Goal: Register for event/course

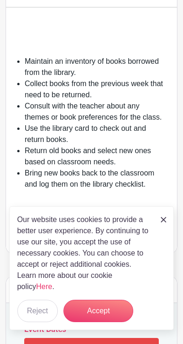
scroll to position [225, 0]
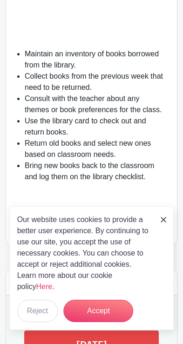
click at [113, 309] on button "Accept" at bounding box center [98, 310] width 70 height 22
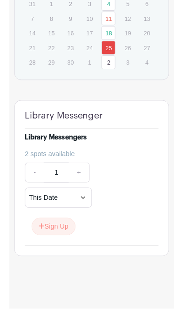
scroll to position [870, 0]
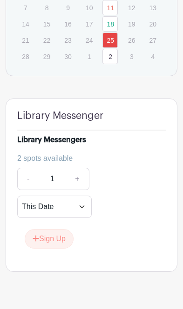
click at [53, 239] on button "Sign Up" at bounding box center [49, 239] width 49 height 20
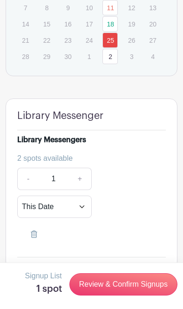
click at [131, 287] on link "Review & Confirm Signups" at bounding box center [123, 284] width 108 height 22
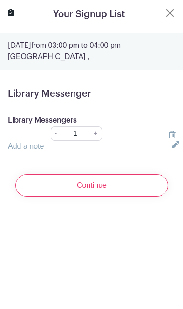
click at [141, 195] on input "Continue" at bounding box center [91, 185] width 153 height 22
click at [151, 193] on input "Continue" at bounding box center [91, 185] width 153 height 22
click at [123, 197] on input "Continue" at bounding box center [91, 185] width 153 height 22
click at [120, 197] on input "Continue" at bounding box center [91, 185] width 153 height 22
click at [130, 197] on input "Continue" at bounding box center [91, 185] width 153 height 22
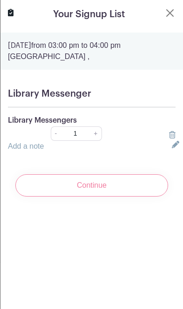
click at [127, 197] on input "Continue" at bounding box center [91, 185] width 153 height 22
click at [67, 197] on input "Continue" at bounding box center [91, 185] width 153 height 22
click at [82, 197] on input "Continue" at bounding box center [91, 185] width 153 height 22
click at [87, 197] on input "Continue" at bounding box center [91, 185] width 153 height 22
click at [86, 196] on input "Continue" at bounding box center [91, 185] width 153 height 22
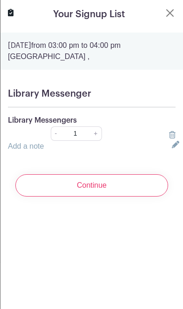
click at [85, 195] on input "Continue" at bounding box center [91, 185] width 153 height 22
click at [86, 197] on input "Continue" at bounding box center [91, 185] width 153 height 22
click at [85, 196] on input "Continue" at bounding box center [91, 185] width 153 height 22
click at [86, 197] on input "Continue" at bounding box center [91, 185] width 153 height 22
click at [83, 197] on input "Continue" at bounding box center [91, 185] width 153 height 22
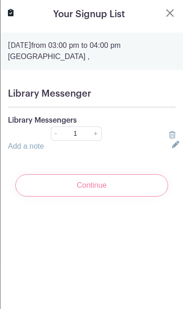
click at [82, 197] on input "Continue" at bounding box center [91, 185] width 153 height 22
click at [79, 197] on input "Continue" at bounding box center [91, 185] width 153 height 22
click at [77, 197] on input "Continue" at bounding box center [91, 185] width 153 height 22
click at [78, 197] on input "Continue" at bounding box center [91, 185] width 153 height 22
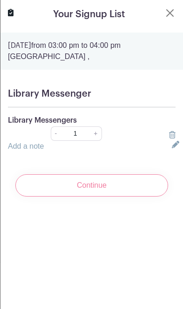
click at [80, 197] on input "Continue" at bounding box center [91, 185] width 153 height 22
click at [83, 197] on input "Continue" at bounding box center [91, 185] width 153 height 22
click at [80, 197] on input "Continue" at bounding box center [91, 185] width 153 height 22
click at [79, 197] on input "Continue" at bounding box center [91, 185] width 153 height 22
click at [80, 197] on input "Continue" at bounding box center [91, 185] width 153 height 22
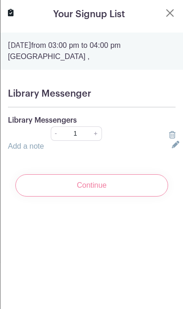
click at [80, 197] on input "Continue" at bounding box center [91, 185] width 153 height 22
click at [78, 197] on input "Continue" at bounding box center [91, 185] width 153 height 22
click at [79, 197] on input "Continue" at bounding box center [91, 185] width 153 height 22
click at [80, 197] on input "Continue" at bounding box center [91, 185] width 153 height 22
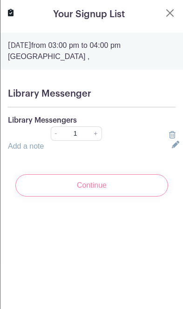
click at [81, 197] on input "Continue" at bounding box center [91, 185] width 153 height 22
click at [84, 197] on input "Continue" at bounding box center [91, 185] width 153 height 22
click at [79, 197] on input "Continue" at bounding box center [91, 185] width 153 height 22
click at [78, 197] on input "Continue" at bounding box center [91, 185] width 153 height 22
click at [77, 196] on input "Continue" at bounding box center [91, 185] width 153 height 22
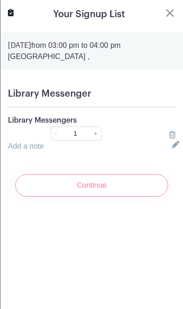
click at [79, 197] on input "Continue" at bounding box center [91, 185] width 153 height 22
click at [85, 197] on input "Continue" at bounding box center [91, 185] width 153 height 22
click at [82, 197] on input "Continue" at bounding box center [91, 185] width 153 height 22
click at [83, 197] on input "Continue" at bounding box center [91, 185] width 153 height 22
click at [81, 196] on input "Continue" at bounding box center [91, 185] width 153 height 22
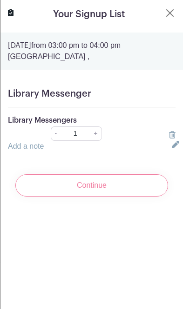
click at [81, 196] on input "Continue" at bounding box center [91, 185] width 153 height 22
click at [134, 197] on input "Continue" at bounding box center [91, 185] width 153 height 22
click at [138, 197] on input "Continue" at bounding box center [91, 185] width 153 height 22
click at [138, 196] on input "Continue" at bounding box center [91, 185] width 153 height 22
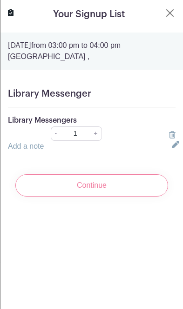
click at [137, 197] on input "Continue" at bounding box center [91, 185] width 153 height 22
click at [139, 197] on input "Continue" at bounding box center [91, 185] width 153 height 22
click at [140, 197] on input "Continue" at bounding box center [91, 185] width 153 height 22
click at [138, 197] on input "Continue" at bounding box center [91, 185] width 153 height 22
click at [141, 197] on input "Continue" at bounding box center [91, 185] width 153 height 22
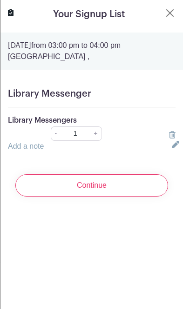
click at [142, 197] on input "Continue" at bounding box center [91, 185] width 153 height 22
click at [140, 197] on input "Continue" at bounding box center [91, 185] width 153 height 22
click at [139, 197] on input "Continue" at bounding box center [91, 185] width 153 height 22
click at [138, 197] on input "Continue" at bounding box center [91, 185] width 153 height 22
click at [139, 197] on input "Continue" at bounding box center [91, 185] width 153 height 22
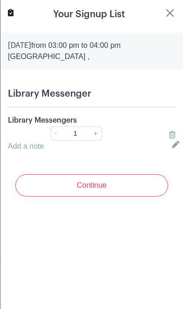
click at [139, 197] on input "Continue" at bounding box center [91, 185] width 153 height 22
click at [138, 197] on input "Continue" at bounding box center [91, 185] width 153 height 22
click at [139, 197] on input "Continue" at bounding box center [91, 185] width 153 height 22
click at [138, 197] on input "Continue" at bounding box center [91, 185] width 153 height 22
click at [136, 197] on input "Continue" at bounding box center [91, 185] width 153 height 22
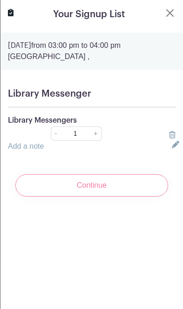
click at [138, 197] on input "Continue" at bounding box center [91, 185] width 153 height 22
click at [137, 197] on input "Continue" at bounding box center [91, 185] width 153 height 22
click at [140, 197] on input "Continue" at bounding box center [91, 185] width 153 height 22
click at [149, 195] on input "Continue" at bounding box center [91, 185] width 153 height 22
click at [151, 195] on input "Continue" at bounding box center [91, 185] width 153 height 22
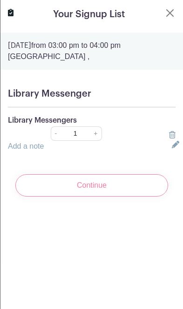
click at [154, 194] on input "Continue" at bounding box center [91, 185] width 153 height 22
click at [141, 195] on input "Continue" at bounding box center [91, 185] width 153 height 22
click at [144, 196] on input "Continue" at bounding box center [91, 185] width 153 height 22
click at [145, 197] on input "Continue" at bounding box center [91, 185] width 153 height 22
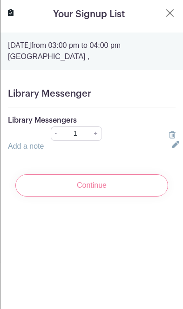
click at [145, 197] on input "Continue" at bounding box center [91, 185] width 153 height 22
click at [144, 197] on input "Continue" at bounding box center [91, 185] width 153 height 22
click at [145, 197] on input "Continue" at bounding box center [91, 185] width 153 height 22
click at [146, 197] on input "Continue" at bounding box center [91, 185] width 153 height 22
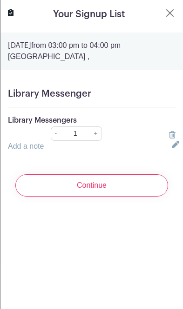
click at [143, 197] on input "Continue" at bounding box center [91, 185] width 153 height 22
click at [142, 197] on input "Continue" at bounding box center [91, 185] width 153 height 22
click at [144, 197] on input "Continue" at bounding box center [91, 185] width 153 height 22
click at [59, 197] on input "Continue" at bounding box center [91, 185] width 153 height 22
click at [60, 195] on input "Continue" at bounding box center [91, 185] width 153 height 22
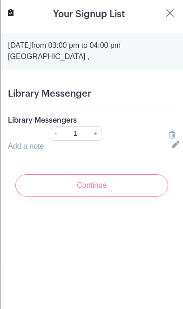
click at [63, 194] on input "Continue" at bounding box center [91, 185] width 153 height 22
click at [71, 197] on input "Continue" at bounding box center [91, 185] width 153 height 22
click at [79, 197] on input "Continue" at bounding box center [91, 185] width 153 height 22
click at [81, 195] on input "Continue" at bounding box center [91, 185] width 153 height 22
click at [85, 197] on input "Continue" at bounding box center [91, 185] width 153 height 22
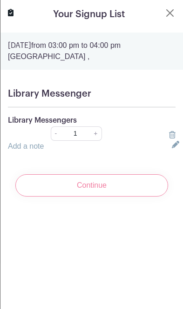
click at [84, 197] on input "Continue" at bounding box center [91, 185] width 153 height 22
click at [86, 197] on input "Continue" at bounding box center [91, 185] width 153 height 22
click at [82, 197] on input "Continue" at bounding box center [91, 185] width 153 height 22
click at [80, 197] on input "Continue" at bounding box center [91, 185] width 153 height 22
click at [78, 196] on input "Continue" at bounding box center [91, 185] width 153 height 22
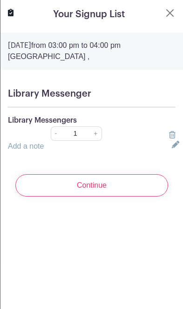
click at [78, 196] on input "Continue" at bounding box center [91, 185] width 153 height 22
click at [77, 196] on input "Continue" at bounding box center [91, 185] width 153 height 22
click at [78, 196] on input "Continue" at bounding box center [91, 185] width 153 height 22
click at [77, 195] on input "Continue" at bounding box center [91, 185] width 153 height 22
click at [77, 196] on input "Continue" at bounding box center [91, 185] width 153 height 22
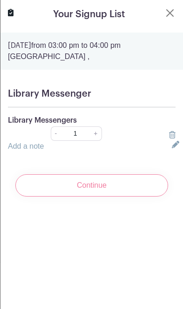
click at [73, 195] on input "Continue" at bounding box center [91, 185] width 153 height 22
click at [74, 196] on input "Continue" at bounding box center [91, 185] width 153 height 22
click at [78, 197] on input "Continue" at bounding box center [91, 185] width 153 height 22
click at [80, 196] on input "Continue" at bounding box center [91, 185] width 153 height 22
click at [81, 196] on input "Continue" at bounding box center [91, 185] width 153 height 22
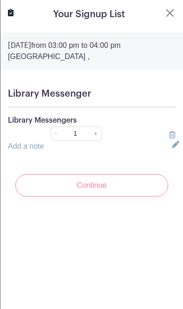
click at [80, 195] on input "Continue" at bounding box center [91, 185] width 153 height 22
click at [77, 196] on input "Continue" at bounding box center [91, 185] width 153 height 22
click at [77, 197] on input "Continue" at bounding box center [91, 185] width 153 height 22
click at [75, 196] on input "Continue" at bounding box center [91, 185] width 153 height 22
click at [75, 194] on input "Continue" at bounding box center [91, 185] width 153 height 22
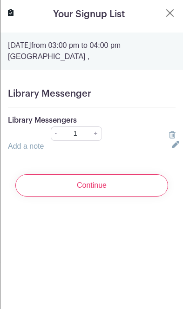
click at [77, 194] on input "Continue" at bounding box center [91, 185] width 153 height 22
click at [79, 193] on input "Continue" at bounding box center [91, 185] width 153 height 22
click at [80, 193] on input "Continue" at bounding box center [91, 185] width 153 height 22
click at [78, 194] on input "Continue" at bounding box center [91, 185] width 153 height 22
click at [74, 193] on input "Continue" at bounding box center [91, 185] width 153 height 22
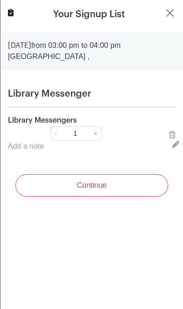
click at [78, 196] on input "Continue" at bounding box center [91, 185] width 153 height 22
click at [79, 197] on input "Continue" at bounding box center [91, 185] width 153 height 22
click at [80, 197] on input "Continue" at bounding box center [91, 185] width 153 height 22
click at [81, 197] on input "Continue" at bounding box center [91, 185] width 153 height 22
click at [82, 197] on input "Continue" at bounding box center [91, 185] width 153 height 22
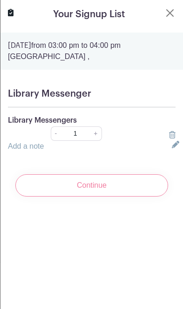
click at [84, 197] on input "Continue" at bounding box center [91, 185] width 153 height 22
click at [79, 196] on input "Continue" at bounding box center [91, 185] width 153 height 22
click at [79, 194] on input "Continue" at bounding box center [91, 185] width 153 height 22
click at [81, 196] on input "Continue" at bounding box center [91, 185] width 153 height 22
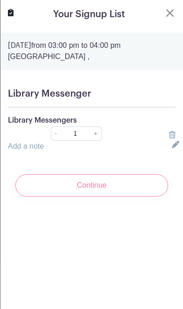
click at [80, 197] on input "Continue" at bounding box center [91, 185] width 153 height 22
click at [78, 196] on input "Continue" at bounding box center [91, 185] width 153 height 22
click at [80, 197] on input "Continue" at bounding box center [91, 185] width 153 height 22
click at [76, 197] on input "Continue" at bounding box center [91, 185] width 153 height 22
click at [77, 196] on input "Continue" at bounding box center [91, 185] width 153 height 22
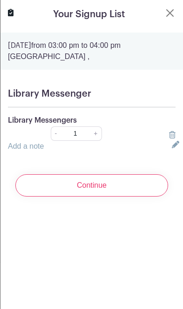
click at [76, 197] on input "Continue" at bounding box center [91, 185] width 153 height 22
click at [77, 197] on input "Continue" at bounding box center [91, 185] width 153 height 22
click at [77, 196] on input "Continue" at bounding box center [91, 185] width 153 height 22
click at [78, 197] on input "Continue" at bounding box center [91, 185] width 153 height 22
click at [79, 197] on input "Continue" at bounding box center [91, 185] width 153 height 22
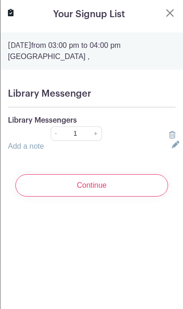
click at [79, 197] on input "Continue" at bounding box center [91, 185] width 153 height 22
click at [74, 192] on input "Continue" at bounding box center [91, 185] width 153 height 22
click at [78, 194] on input "Continue" at bounding box center [91, 185] width 153 height 22
click at [80, 197] on input "Continue" at bounding box center [91, 185] width 153 height 22
click at [82, 197] on input "Continue" at bounding box center [91, 185] width 153 height 22
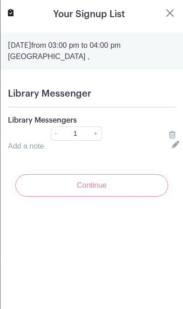
click at [80, 196] on input "Continue" at bounding box center [91, 185] width 153 height 22
click at [76, 196] on input "Continue" at bounding box center [91, 185] width 153 height 22
click at [78, 197] on input "Continue" at bounding box center [91, 185] width 153 height 22
click at [75, 197] on input "Continue" at bounding box center [91, 185] width 153 height 22
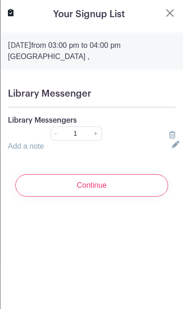
click at [77, 195] on input "Continue" at bounding box center [91, 185] width 153 height 22
click at [79, 193] on input "Continue" at bounding box center [91, 185] width 153 height 22
click at [89, 197] on input "Continue" at bounding box center [91, 185] width 153 height 22
click at [88, 197] on input "Continue" at bounding box center [91, 185] width 153 height 22
click at [138, 197] on input "Continue" at bounding box center [91, 185] width 153 height 22
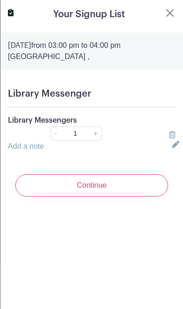
click at [141, 197] on input "Continue" at bounding box center [91, 185] width 153 height 22
click at [145, 197] on input "Continue" at bounding box center [91, 185] width 153 height 22
click at [143, 197] on input "Continue" at bounding box center [91, 185] width 153 height 22
click at [143, 196] on input "Continue" at bounding box center [91, 185] width 153 height 22
click at [135, 197] on input "Continue" at bounding box center [91, 185] width 153 height 22
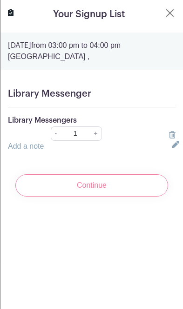
click at [135, 197] on input "Continue" at bounding box center [91, 185] width 153 height 22
click at [134, 197] on input "Continue" at bounding box center [91, 185] width 153 height 22
click at [133, 197] on input "Continue" at bounding box center [91, 185] width 153 height 22
click at [131, 197] on input "Continue" at bounding box center [91, 185] width 153 height 22
click at [130, 197] on input "Continue" at bounding box center [91, 185] width 153 height 22
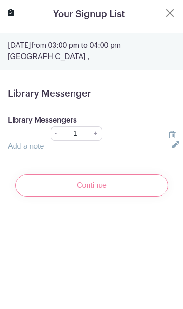
click at [132, 197] on input "Continue" at bounding box center [91, 185] width 153 height 22
click at [134, 197] on input "Continue" at bounding box center [91, 185] width 153 height 22
click at [131, 197] on input "Continue" at bounding box center [91, 185] width 153 height 22
click at [135, 197] on input "Continue" at bounding box center [91, 185] width 153 height 22
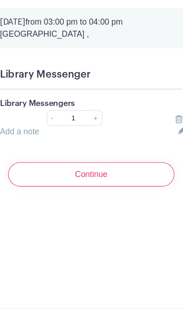
click at [124, 181] on input "Continue" at bounding box center [91, 185] width 153 height 22
click at [126, 177] on input "Continue" at bounding box center [91, 185] width 153 height 22
click at [126, 174] on input "Continue" at bounding box center [91, 185] width 153 height 22
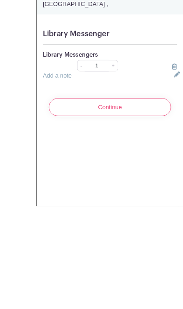
scroll to position [885, 0]
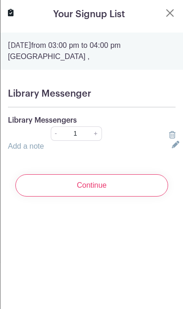
click at [115, 197] on input "Continue" at bounding box center [91, 185] width 153 height 22
click at [117, 197] on input "Continue" at bounding box center [91, 185] width 153 height 22
click at [122, 197] on input "Continue" at bounding box center [91, 185] width 153 height 22
click at [121, 197] on input "Continue" at bounding box center [91, 185] width 153 height 22
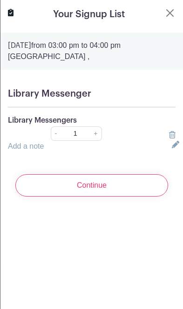
click at [120, 197] on input "Continue" at bounding box center [91, 185] width 153 height 22
click at [122, 197] on input "Continue" at bounding box center [91, 185] width 153 height 22
click at [120, 197] on input "Continue" at bounding box center [91, 185] width 153 height 22
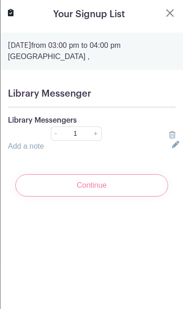
click at [120, 197] on input "Continue" at bounding box center [91, 185] width 153 height 22
click at [121, 197] on input "Continue" at bounding box center [91, 185] width 153 height 22
click at [123, 197] on input "Continue" at bounding box center [91, 185] width 153 height 22
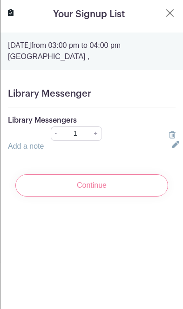
click at [124, 197] on input "Continue" at bounding box center [91, 185] width 153 height 22
click at [125, 197] on input "Continue" at bounding box center [91, 185] width 153 height 22
click at [130, 197] on input "Continue" at bounding box center [91, 185] width 153 height 22
click at [133, 197] on input "Continue" at bounding box center [91, 185] width 153 height 22
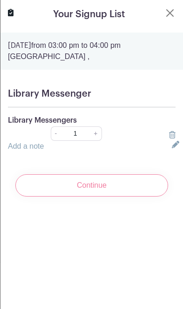
click at [132, 197] on input "Continue" at bounding box center [91, 185] width 153 height 22
click at [131, 197] on input "Continue" at bounding box center [91, 185] width 153 height 22
click at [130, 197] on input "Continue" at bounding box center [91, 185] width 153 height 22
click at [132, 197] on input "Continue" at bounding box center [91, 185] width 153 height 22
click at [131, 197] on input "Continue" at bounding box center [91, 185] width 153 height 22
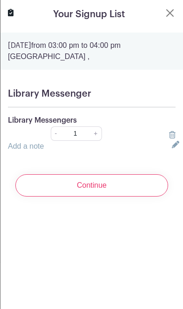
click at [130, 197] on input "Continue" at bounding box center [91, 185] width 153 height 22
click at [126, 197] on input "Continue" at bounding box center [91, 185] width 153 height 22
click at [122, 197] on input "Continue" at bounding box center [91, 185] width 153 height 22
click at [121, 197] on input "Continue" at bounding box center [91, 185] width 153 height 22
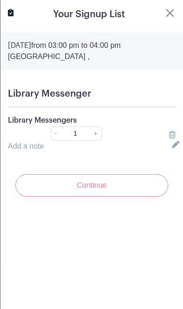
click at [121, 197] on input "Continue" at bounding box center [91, 185] width 153 height 22
click at [120, 197] on input "Continue" at bounding box center [91, 185] width 153 height 22
click at [124, 197] on input "Continue" at bounding box center [91, 185] width 153 height 22
click at [123, 197] on input "Continue" at bounding box center [91, 185] width 153 height 22
click at [121, 197] on input "Continue" at bounding box center [91, 185] width 153 height 22
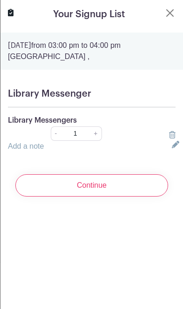
click at [123, 197] on input "Continue" at bounding box center [91, 185] width 153 height 22
click at [120, 197] on input "Continue" at bounding box center [91, 185] width 153 height 22
click at [121, 197] on input "Continue" at bounding box center [91, 185] width 153 height 22
click at [125, 197] on input "Continue" at bounding box center [91, 185] width 153 height 22
click at [129, 197] on input "Continue" at bounding box center [91, 185] width 153 height 22
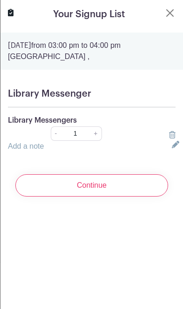
click at [128, 197] on input "Continue" at bounding box center [91, 185] width 153 height 22
click at [124, 197] on input "Continue" at bounding box center [91, 185] width 153 height 22
click at [122, 197] on input "Continue" at bounding box center [91, 185] width 153 height 22
click at [121, 197] on input "Continue" at bounding box center [91, 185] width 153 height 22
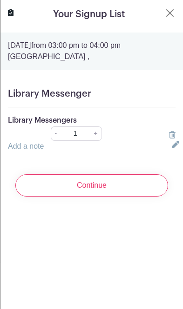
click at [124, 197] on input "Continue" at bounding box center [91, 185] width 153 height 22
click at [122, 197] on input "Continue" at bounding box center [91, 185] width 153 height 22
click at [126, 197] on input "Continue" at bounding box center [91, 185] width 153 height 22
click at [125, 197] on input "Continue" at bounding box center [91, 185] width 153 height 22
click at [128, 197] on input "Continue" at bounding box center [91, 185] width 153 height 22
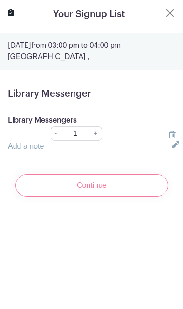
click at [130, 197] on input "Continue" at bounding box center [91, 185] width 153 height 22
click at [127, 197] on input "Continue" at bounding box center [91, 185] width 153 height 22
click at [126, 197] on input "Continue" at bounding box center [91, 185] width 153 height 22
click at [122, 197] on input "Continue" at bounding box center [91, 185] width 153 height 22
click at [119, 197] on input "Continue" at bounding box center [91, 185] width 153 height 22
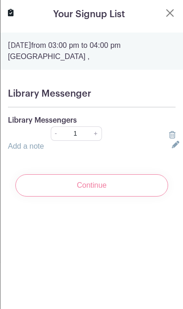
click at [116, 197] on input "Continue" at bounding box center [91, 185] width 153 height 22
click at [115, 197] on input "Continue" at bounding box center [91, 185] width 153 height 22
click at [116, 197] on input "Continue" at bounding box center [91, 185] width 153 height 22
click at [120, 197] on input "Continue" at bounding box center [91, 185] width 153 height 22
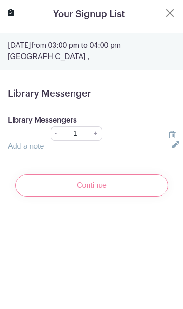
click at [120, 196] on input "Continue" at bounding box center [91, 185] width 153 height 22
click at [117, 197] on input "Continue" at bounding box center [91, 185] width 153 height 22
click at [114, 197] on input "Continue" at bounding box center [91, 185] width 153 height 22
click at [117, 197] on input "Continue" at bounding box center [91, 185] width 153 height 22
click at [120, 197] on input "Continue" at bounding box center [91, 185] width 153 height 22
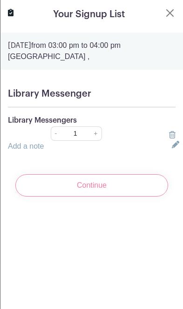
click at [121, 197] on input "Continue" at bounding box center [91, 185] width 153 height 22
click at [118, 197] on input "Continue" at bounding box center [91, 185] width 153 height 22
click at [121, 197] on input "Continue" at bounding box center [91, 185] width 153 height 22
click at [120, 197] on input "Continue" at bounding box center [91, 185] width 153 height 22
click at [121, 197] on input "Continue" at bounding box center [91, 185] width 153 height 22
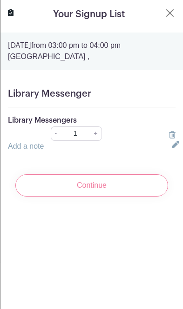
click at [124, 197] on input "Continue" at bounding box center [91, 185] width 153 height 22
click at [126, 197] on input "Continue" at bounding box center [91, 185] width 153 height 22
click at [123, 197] on input "Continue" at bounding box center [91, 185] width 153 height 22
click at [124, 197] on input "Continue" at bounding box center [91, 185] width 153 height 22
click at [125, 197] on input "Continue" at bounding box center [91, 185] width 153 height 22
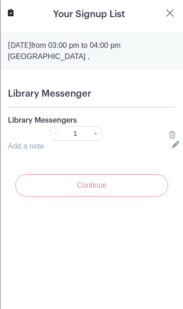
click at [122, 197] on input "Continue" at bounding box center [91, 185] width 153 height 22
click at [123, 197] on input "Continue" at bounding box center [91, 185] width 153 height 22
click at [122, 197] on input "Continue" at bounding box center [91, 185] width 153 height 22
click at [124, 197] on input "Continue" at bounding box center [91, 185] width 153 height 22
click at [121, 197] on input "Continue" at bounding box center [91, 185] width 153 height 22
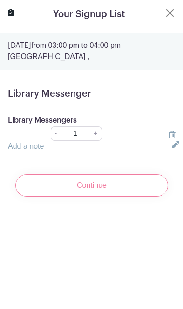
click at [128, 197] on input "Continue" at bounding box center [91, 185] width 153 height 22
click at [50, 197] on input "Continue" at bounding box center [91, 185] width 153 height 22
click at [49, 193] on input "Continue" at bounding box center [91, 185] width 153 height 22
click at [56, 197] on input "Continue" at bounding box center [91, 185] width 153 height 22
click at [144, 197] on input "Continue" at bounding box center [91, 185] width 153 height 22
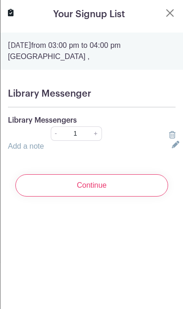
click at [151, 197] on input "Continue" at bounding box center [91, 185] width 153 height 22
click at [146, 197] on input "Continue" at bounding box center [91, 185] width 153 height 22
click at [141, 197] on input "Continue" at bounding box center [91, 185] width 153 height 22
click at [138, 197] on input "Continue" at bounding box center [91, 185] width 153 height 22
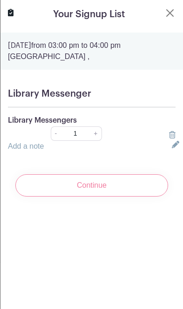
click at [136, 197] on input "Continue" at bounding box center [91, 185] width 153 height 22
click at [137, 197] on input "Continue" at bounding box center [91, 185] width 153 height 22
click at [136, 197] on input "Continue" at bounding box center [91, 185] width 153 height 22
click at [135, 197] on input "Continue" at bounding box center [91, 185] width 153 height 22
click at [134, 197] on input "Continue" at bounding box center [91, 185] width 153 height 22
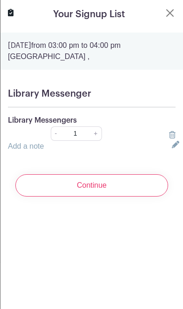
click at [136, 197] on input "Continue" at bounding box center [91, 185] width 153 height 22
click at [136, 196] on input "Continue" at bounding box center [91, 185] width 153 height 22
click at [130, 197] on input "Continue" at bounding box center [91, 185] width 153 height 22
click at [55, 196] on input "Continue" at bounding box center [91, 185] width 153 height 22
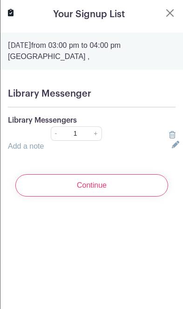
click at [56, 197] on input "Continue" at bounding box center [91, 185] width 153 height 22
click at [60, 197] on input "Continue" at bounding box center [91, 185] width 153 height 22
click at [65, 199] on div "Continue" at bounding box center [91, 185] width 167 height 37
click at [71, 197] on input "Continue" at bounding box center [91, 185] width 153 height 22
click at [78, 197] on input "Continue" at bounding box center [91, 185] width 153 height 22
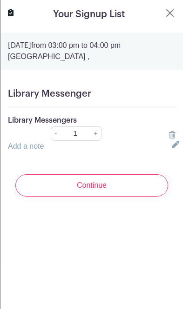
click at [82, 197] on input "Continue" at bounding box center [91, 185] width 153 height 22
click at [83, 196] on input "Continue" at bounding box center [91, 185] width 153 height 22
click at [86, 197] on input "Continue" at bounding box center [91, 185] width 153 height 22
click at [86, 195] on input "Continue" at bounding box center [91, 185] width 153 height 22
click at [87, 195] on input "Continue" at bounding box center [91, 185] width 153 height 22
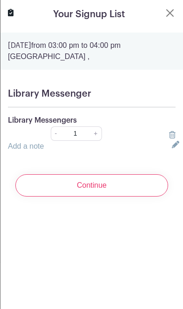
click at [84, 194] on input "Continue" at bounding box center [91, 185] width 153 height 22
click at [86, 197] on input "Continue" at bounding box center [91, 185] width 153 height 22
click at [79, 192] on input "Continue" at bounding box center [91, 185] width 153 height 22
click at [81, 194] on input "Continue" at bounding box center [91, 185] width 153 height 22
click at [80, 196] on input "Continue" at bounding box center [91, 185] width 153 height 22
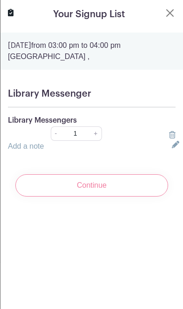
click at [80, 197] on input "Continue" at bounding box center [91, 185] width 153 height 22
click at [79, 197] on input "Continue" at bounding box center [91, 185] width 153 height 22
click at [76, 196] on input "Continue" at bounding box center [91, 185] width 153 height 22
click at [77, 194] on input "Continue" at bounding box center [91, 185] width 153 height 22
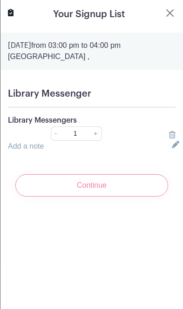
click at [78, 195] on input "Continue" at bounding box center [91, 185] width 153 height 22
click at [78, 193] on input "Continue" at bounding box center [91, 185] width 153 height 22
click at [73, 192] on input "Continue" at bounding box center [91, 185] width 153 height 22
click at [75, 194] on input "Continue" at bounding box center [91, 185] width 153 height 22
click at [74, 193] on input "Continue" at bounding box center [91, 185] width 153 height 22
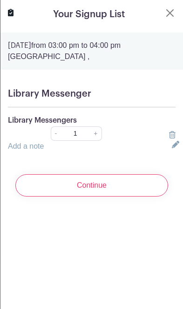
click at [72, 193] on input "Continue" at bounding box center [91, 185] width 153 height 22
click at [78, 197] on input "Continue" at bounding box center [91, 185] width 153 height 22
click at [79, 196] on input "Continue" at bounding box center [91, 185] width 153 height 22
click at [76, 196] on input "Continue" at bounding box center [91, 185] width 153 height 22
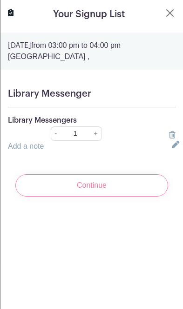
click at [75, 197] on input "Continue" at bounding box center [91, 185] width 153 height 22
click at [75, 196] on input "Continue" at bounding box center [91, 185] width 153 height 22
click at [77, 197] on input "Continue" at bounding box center [91, 185] width 153 height 22
click at [74, 197] on input "Continue" at bounding box center [91, 185] width 153 height 22
click at [73, 197] on input "Continue" at bounding box center [91, 185] width 153 height 22
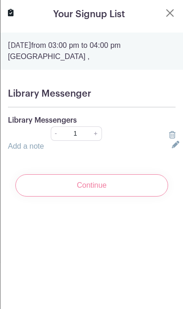
click at [73, 197] on input "Continue" at bounding box center [91, 185] width 153 height 22
click at [70, 197] on input "Continue" at bounding box center [91, 185] width 153 height 22
click at [66, 195] on input "Continue" at bounding box center [91, 185] width 153 height 22
click at [67, 197] on input "Continue" at bounding box center [91, 185] width 153 height 22
click at [70, 197] on input "Continue" at bounding box center [91, 185] width 153 height 22
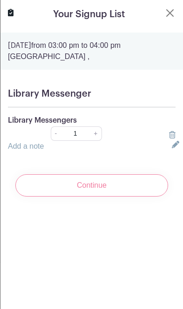
click at [75, 197] on input "Continue" at bounding box center [91, 185] width 153 height 22
click at [75, 193] on input "Continue" at bounding box center [91, 185] width 153 height 22
click at [78, 197] on input "Continue" at bounding box center [91, 185] width 153 height 22
click at [77, 197] on input "Continue" at bounding box center [91, 185] width 153 height 22
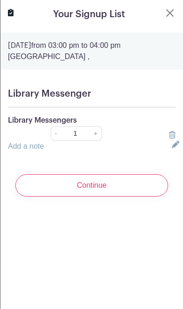
click at [79, 196] on input "Continue" at bounding box center [91, 185] width 153 height 22
click at [136, 197] on input "Continue" at bounding box center [91, 185] width 153 height 22
click at [146, 197] on input "Continue" at bounding box center [91, 185] width 153 height 22
click at [145, 197] on input "Continue" at bounding box center [91, 185] width 153 height 22
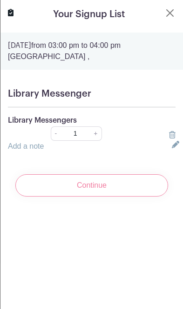
click at [147, 197] on input "Continue" at bounding box center [91, 185] width 153 height 22
click at [144, 197] on input "Continue" at bounding box center [91, 185] width 153 height 22
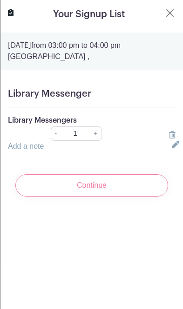
click at [143, 197] on input "Continue" at bounding box center [91, 185] width 153 height 22
click at [142, 197] on input "Continue" at bounding box center [91, 185] width 153 height 22
click at [141, 197] on input "Continue" at bounding box center [91, 185] width 153 height 22
click at [143, 197] on input "Continue" at bounding box center [91, 185] width 153 height 22
click at [142, 197] on input "Continue" at bounding box center [91, 185] width 153 height 22
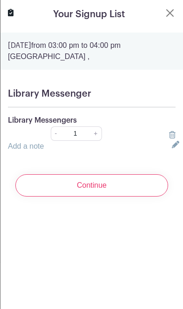
click at [141, 197] on input "Continue" at bounding box center [91, 185] width 153 height 22
click at [138, 197] on input "Continue" at bounding box center [91, 185] width 153 height 22
click at [136, 197] on input "Continue" at bounding box center [91, 185] width 153 height 22
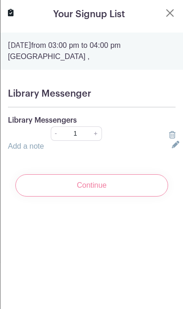
click at [139, 197] on input "Continue" at bounding box center [91, 185] width 153 height 22
click at [137, 197] on input "Continue" at bounding box center [91, 185] width 153 height 22
click at [136, 197] on input "Continue" at bounding box center [91, 185] width 153 height 22
click at [137, 197] on input "Continue" at bounding box center [91, 185] width 153 height 22
click at [139, 197] on input "Continue" at bounding box center [91, 185] width 153 height 22
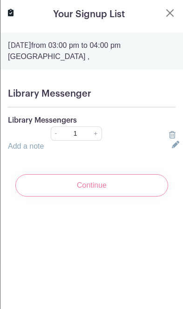
click at [136, 197] on input "Continue" at bounding box center [91, 185] width 153 height 22
click at [134, 197] on input "Continue" at bounding box center [91, 185] width 153 height 22
click at [136, 197] on input "Continue" at bounding box center [91, 185] width 153 height 22
click at [133, 197] on input "Continue" at bounding box center [91, 185] width 153 height 22
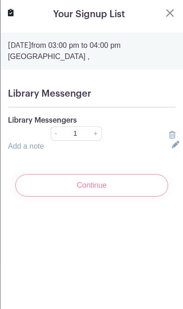
click at [131, 197] on input "Continue" at bounding box center [91, 185] width 153 height 22
click at [133, 197] on input "Continue" at bounding box center [91, 185] width 153 height 22
click at [132, 197] on input "Continue" at bounding box center [91, 185] width 153 height 22
click at [134, 197] on input "Continue" at bounding box center [91, 185] width 153 height 22
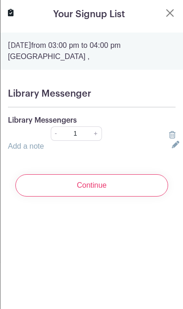
click at [131, 197] on input "Continue" at bounding box center [91, 185] width 153 height 22
click at [133, 197] on input "Continue" at bounding box center [91, 185] width 153 height 22
click at [136, 197] on input "Continue" at bounding box center [91, 185] width 153 height 22
click at [133, 197] on input "Continue" at bounding box center [91, 185] width 153 height 22
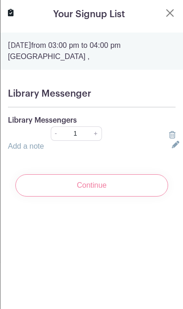
click at [126, 197] on input "Continue" at bounding box center [91, 185] width 153 height 22
click at [128, 197] on input "Continue" at bounding box center [91, 185] width 153 height 22
click at [130, 197] on input "Continue" at bounding box center [91, 185] width 153 height 22
click at [135, 197] on input "Continue" at bounding box center [91, 185] width 153 height 22
click at [137, 197] on input "Continue" at bounding box center [91, 185] width 153 height 22
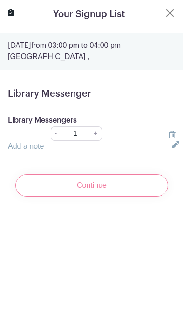
click at [136, 197] on input "Continue" at bounding box center [91, 185] width 153 height 22
click at [139, 197] on input "Continue" at bounding box center [91, 185] width 153 height 22
click at [136, 197] on input "Continue" at bounding box center [91, 185] width 153 height 22
click at [137, 197] on input "Continue" at bounding box center [91, 185] width 153 height 22
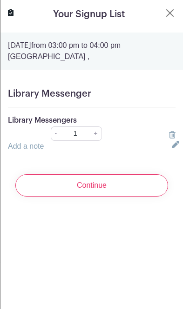
click at [137, 197] on input "Continue" at bounding box center [91, 185] width 153 height 22
click at [135, 197] on input "Continue" at bounding box center [91, 185] width 153 height 22
click at [136, 197] on input "Continue" at bounding box center [91, 185] width 153 height 22
click at [138, 197] on input "Continue" at bounding box center [91, 185] width 153 height 22
click at [139, 197] on input "Continue" at bounding box center [91, 185] width 153 height 22
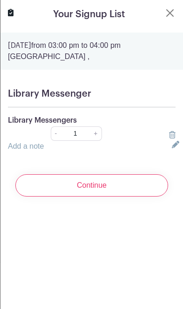
click at [75, 196] on input "Continue" at bounding box center [91, 185] width 153 height 22
click at [81, 197] on input "Continue" at bounding box center [91, 185] width 153 height 22
click at [80, 197] on input "Continue" at bounding box center [91, 185] width 153 height 22
click at [171, 2] on turbo-frame "Your Signup List [DATE] 03:00 pm to 04:00 pm [GEOGRAPHIC_DATA] , Library Messen…" at bounding box center [91, 106] width 182 height 212
click at [171, 13] on button "Close" at bounding box center [169, 12] width 11 height 11
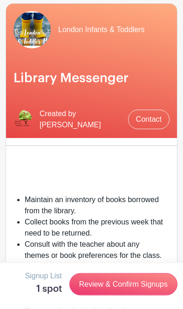
scroll to position [0, 0]
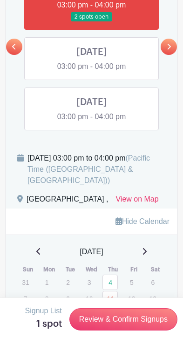
scroll to position [582, 0]
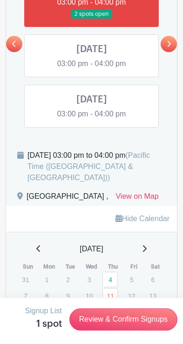
click at [163, 50] on link at bounding box center [168, 44] width 16 height 16
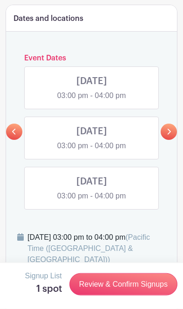
scroll to position [452, 0]
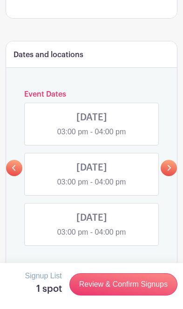
click at [19, 171] on link at bounding box center [14, 168] width 16 height 16
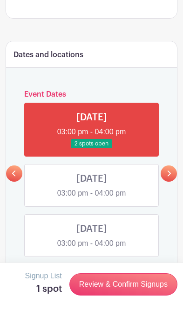
click at [142, 285] on link "Review & Confirm Signups" at bounding box center [123, 284] width 108 height 22
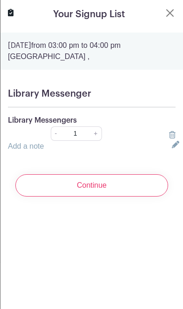
click at [147, 197] on input "Continue" at bounding box center [91, 185] width 153 height 22
click at [140, 197] on input "Continue" at bounding box center [91, 185] width 153 height 22
click at [142, 197] on input "Continue" at bounding box center [91, 185] width 153 height 22
click at [142, 196] on input "Continue" at bounding box center [91, 185] width 153 height 22
click at [142, 197] on input "Continue" at bounding box center [91, 185] width 153 height 22
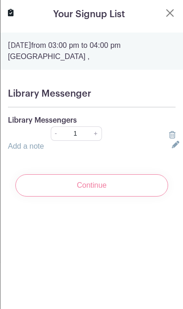
click at [142, 197] on input "Continue" at bounding box center [91, 185] width 153 height 22
click at [143, 197] on input "Continue" at bounding box center [91, 185] width 153 height 22
click at [146, 197] on input "Continue" at bounding box center [91, 185] width 153 height 22
click at [142, 197] on input "Continue" at bounding box center [91, 185] width 153 height 22
click at [138, 197] on input "Continue" at bounding box center [91, 185] width 153 height 22
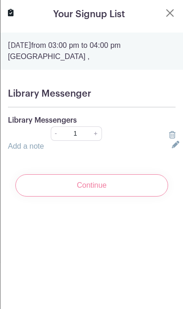
click at [136, 197] on input "Continue" at bounding box center [91, 185] width 153 height 22
click at [142, 197] on input "Continue" at bounding box center [91, 185] width 153 height 22
click at [144, 195] on input "Continue" at bounding box center [91, 185] width 153 height 22
click at [140, 196] on input "Continue" at bounding box center [91, 185] width 153 height 22
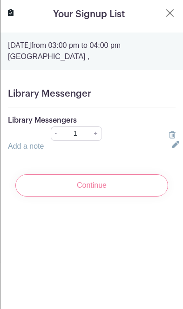
click at [135, 197] on input "Continue" at bounding box center [91, 185] width 153 height 22
click at [131, 197] on input "Continue" at bounding box center [91, 185] width 153 height 22
click at [137, 197] on input "Continue" at bounding box center [91, 185] width 153 height 22
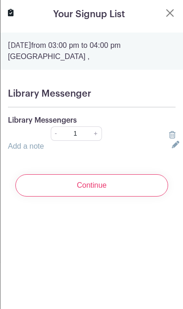
click at [137, 197] on input "Continue" at bounding box center [91, 185] width 153 height 22
click at [136, 197] on input "Continue" at bounding box center [91, 185] width 153 height 22
click at [84, 197] on input "Continue" at bounding box center [91, 185] width 153 height 22
click at [86, 197] on input "Continue" at bounding box center [91, 185] width 153 height 22
click at [84, 196] on input "Continue" at bounding box center [91, 185] width 153 height 22
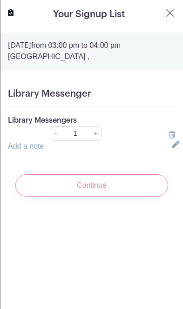
click at [81, 197] on input "Continue" at bounding box center [91, 185] width 153 height 22
click at [80, 197] on input "Continue" at bounding box center [91, 185] width 153 height 22
click at [86, 197] on input "Continue" at bounding box center [91, 185] width 153 height 22
click at [81, 197] on input "Continue" at bounding box center [91, 185] width 153 height 22
click at [84, 197] on input "Continue" at bounding box center [91, 185] width 153 height 22
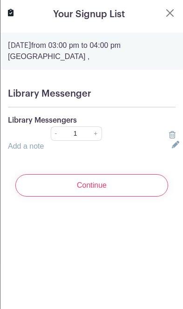
click at [84, 197] on input "Continue" at bounding box center [91, 185] width 153 height 22
click at [77, 192] on input "Continue" at bounding box center [91, 185] width 153 height 22
click at [84, 197] on input "Continue" at bounding box center [91, 185] width 153 height 22
click at [87, 197] on input "Continue" at bounding box center [91, 185] width 153 height 22
click at [85, 197] on input "Continue" at bounding box center [91, 185] width 153 height 22
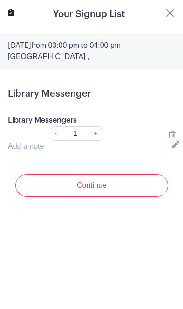
click at [85, 197] on input "Continue" at bounding box center [91, 185] width 153 height 22
click at [78, 197] on input "Continue" at bounding box center [91, 185] width 153 height 22
click at [73, 194] on input "Continue" at bounding box center [91, 185] width 153 height 22
click at [75, 196] on input "Continue" at bounding box center [91, 185] width 153 height 22
click at [79, 197] on input "Continue" at bounding box center [91, 185] width 153 height 22
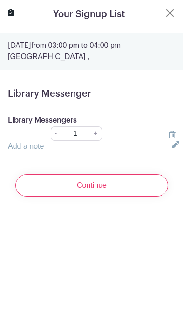
click at [67, 189] on input "Continue" at bounding box center [91, 185] width 153 height 22
click at [72, 197] on input "Continue" at bounding box center [91, 185] width 153 height 22
click at [73, 197] on input "Continue" at bounding box center [91, 185] width 153 height 22
click at [81, 197] on input "Continue" at bounding box center [91, 185] width 153 height 22
click at [135, 197] on input "Continue" at bounding box center [91, 185] width 153 height 22
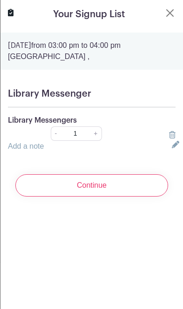
click at [144, 196] on input "Continue" at bounding box center [91, 185] width 153 height 22
click at [142, 190] on input "Continue" at bounding box center [91, 185] width 153 height 22
click at [134, 197] on input "Continue" at bounding box center [91, 185] width 153 height 22
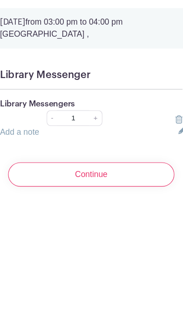
click at [119, 182] on input "Continue" at bounding box center [91, 185] width 153 height 22
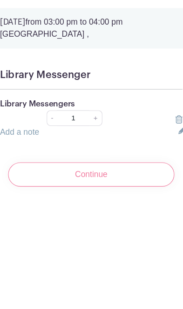
click at [120, 179] on input "Continue" at bounding box center [91, 185] width 153 height 22
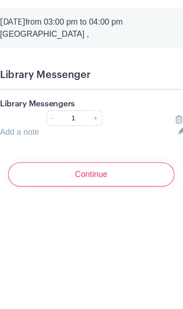
click at [127, 174] on input "Continue" at bounding box center [91, 185] width 153 height 22
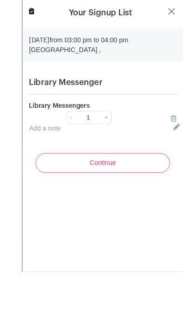
scroll to position [468, 0]
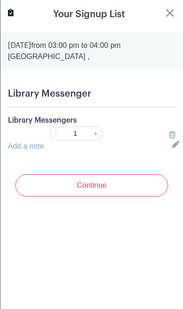
click at [57, 193] on input "Continue" at bounding box center [91, 185] width 153 height 22
click at [54, 197] on input "Continue" at bounding box center [91, 185] width 153 height 22
click at [55, 197] on input "Continue" at bounding box center [91, 185] width 153 height 22
click at [56, 197] on input "Continue" at bounding box center [91, 185] width 153 height 22
click at [60, 197] on input "Continue" at bounding box center [91, 185] width 153 height 22
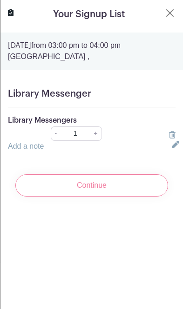
click at [61, 197] on input "Continue" at bounding box center [91, 185] width 153 height 22
click at [64, 197] on input "Continue" at bounding box center [91, 185] width 153 height 22
click at [66, 197] on input "Continue" at bounding box center [91, 185] width 153 height 22
click at [70, 197] on input "Continue" at bounding box center [91, 185] width 153 height 22
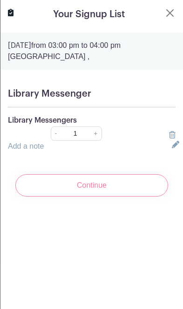
click at [73, 197] on input "Continue" at bounding box center [91, 185] width 153 height 22
click at [74, 197] on input "Continue" at bounding box center [91, 185] width 153 height 22
click at [77, 197] on input "Continue" at bounding box center [91, 185] width 153 height 22
click at [143, 196] on input "Continue" at bounding box center [91, 185] width 153 height 22
click at [151, 194] on input "Continue" at bounding box center [91, 185] width 153 height 22
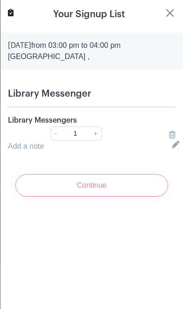
click at [153, 194] on input "Continue" at bounding box center [91, 185] width 153 height 22
click at [149, 197] on input "Continue" at bounding box center [91, 185] width 153 height 22
click at [152, 197] on input "Continue" at bounding box center [91, 185] width 153 height 22
click at [146, 197] on input "Continue" at bounding box center [91, 185] width 153 height 22
click at [144, 197] on input "Continue" at bounding box center [91, 185] width 153 height 22
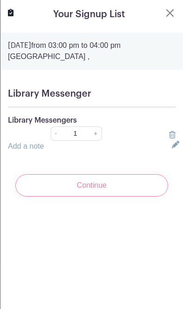
click at [148, 193] on input "Continue" at bounding box center [91, 185] width 153 height 22
click at [146, 197] on input "Continue" at bounding box center [91, 185] width 153 height 22
click at [144, 197] on input "Continue" at bounding box center [91, 185] width 153 height 22
click at [142, 197] on input "Continue" at bounding box center [91, 185] width 153 height 22
click at [143, 197] on input "Continue" at bounding box center [91, 185] width 153 height 22
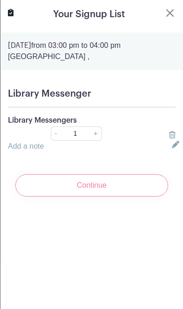
click at [143, 197] on input "Continue" at bounding box center [91, 185] width 153 height 22
click at [140, 197] on input "Continue" at bounding box center [91, 185] width 153 height 22
click at [141, 197] on input "Continue" at bounding box center [91, 185] width 153 height 22
click at [139, 197] on input "Continue" at bounding box center [91, 185] width 153 height 22
click at [141, 197] on input "Continue" at bounding box center [91, 185] width 153 height 22
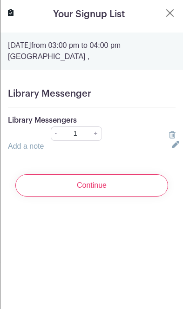
click at [138, 197] on input "Continue" at bounding box center [91, 185] width 153 height 22
click at [134, 197] on input "Continue" at bounding box center [91, 185] width 153 height 22
click at [140, 197] on input "Continue" at bounding box center [91, 185] width 153 height 22
click at [139, 197] on input "Continue" at bounding box center [91, 185] width 153 height 22
click at [140, 197] on input "Continue" at bounding box center [91, 185] width 153 height 22
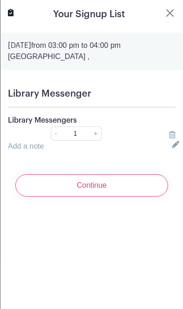
click at [138, 197] on input "Continue" at bounding box center [91, 185] width 153 height 22
click at [135, 197] on input "Continue" at bounding box center [91, 185] width 153 height 22
click at [137, 197] on input "Continue" at bounding box center [91, 185] width 153 height 22
click at [135, 197] on input "Continue" at bounding box center [91, 185] width 153 height 22
click at [136, 197] on input "Continue" at bounding box center [91, 185] width 153 height 22
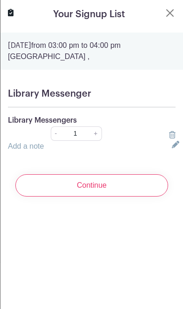
click at [135, 197] on input "Continue" at bounding box center [91, 185] width 153 height 22
click at [137, 197] on input "Continue" at bounding box center [91, 185] width 153 height 22
click at [136, 197] on input "Continue" at bounding box center [91, 185] width 153 height 22
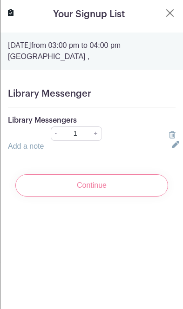
click at [134, 197] on input "Continue" at bounding box center [91, 185] width 153 height 22
click at [137, 197] on input "Continue" at bounding box center [91, 185] width 153 height 22
click at [138, 197] on input "Continue" at bounding box center [91, 185] width 153 height 22
click at [140, 197] on input "Continue" at bounding box center [91, 185] width 153 height 22
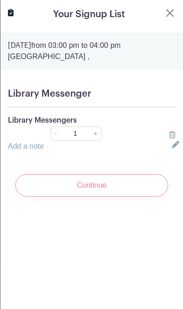
click at [146, 197] on input "Continue" at bounding box center [91, 185] width 153 height 22
click at [144, 197] on input "Continue" at bounding box center [91, 185] width 153 height 22
click at [141, 197] on input "Continue" at bounding box center [91, 185] width 153 height 22
click at [140, 197] on input "Continue" at bounding box center [91, 185] width 153 height 22
click at [138, 197] on input "Continue" at bounding box center [91, 185] width 153 height 22
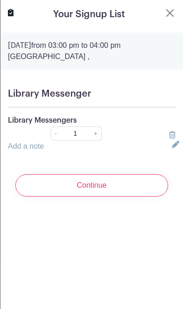
click at [135, 197] on input "Continue" at bounding box center [91, 185] width 153 height 22
click at [136, 197] on input "Continue" at bounding box center [91, 185] width 153 height 22
click at [139, 197] on input "Continue" at bounding box center [91, 185] width 153 height 22
click at [140, 197] on input "Continue" at bounding box center [91, 185] width 153 height 22
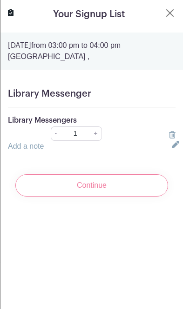
click at [138, 197] on input "Continue" at bounding box center [91, 185] width 153 height 22
click at [139, 197] on input "Continue" at bounding box center [91, 185] width 153 height 22
click at [140, 197] on input "Continue" at bounding box center [91, 185] width 153 height 22
click at [139, 197] on input "Continue" at bounding box center [91, 185] width 153 height 22
click at [146, 197] on input "Continue" at bounding box center [91, 185] width 153 height 22
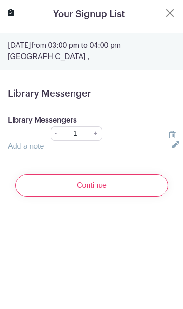
click at [149, 197] on input "Continue" at bounding box center [91, 185] width 153 height 22
click at [141, 197] on input "Continue" at bounding box center [91, 185] width 153 height 22
click at [139, 197] on input "Continue" at bounding box center [91, 185] width 153 height 22
click at [138, 197] on input "Continue" at bounding box center [91, 185] width 153 height 22
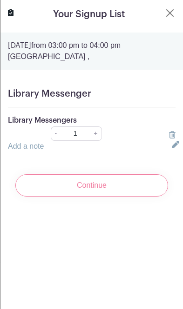
click at [138, 197] on input "Continue" at bounding box center [91, 185] width 153 height 22
click at [136, 197] on input "Continue" at bounding box center [91, 185] width 153 height 22
click at [135, 197] on input "Continue" at bounding box center [91, 185] width 153 height 22
click at [138, 197] on input "Continue" at bounding box center [91, 185] width 153 height 22
click at [139, 197] on input "Continue" at bounding box center [91, 185] width 153 height 22
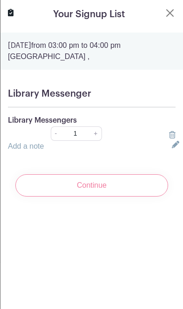
click at [139, 197] on input "Continue" at bounding box center [91, 185] width 153 height 22
click at [138, 197] on input "Continue" at bounding box center [91, 185] width 153 height 22
click at [136, 197] on input "Continue" at bounding box center [91, 185] width 153 height 22
click at [132, 197] on input "Continue" at bounding box center [91, 185] width 153 height 22
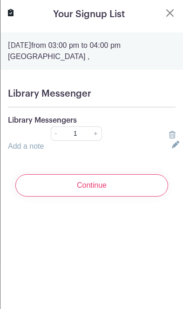
click at [130, 197] on input "Continue" at bounding box center [91, 185] width 153 height 22
click at [133, 197] on input "Continue" at bounding box center [91, 185] width 153 height 22
click at [134, 197] on input "Continue" at bounding box center [91, 185] width 153 height 22
click at [142, 197] on input "Continue" at bounding box center [91, 185] width 153 height 22
click at [133, 194] on input "Continue" at bounding box center [91, 185] width 153 height 22
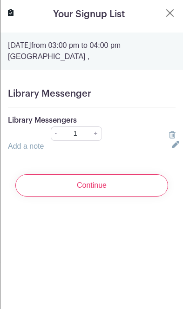
click at [134, 197] on input "Continue" at bounding box center [91, 185] width 153 height 22
click at [137, 197] on input "Continue" at bounding box center [91, 185] width 153 height 22
click at [137, 196] on input "Continue" at bounding box center [91, 185] width 153 height 22
click at [138, 197] on input "Continue" at bounding box center [91, 185] width 153 height 22
click at [133, 194] on input "Continue" at bounding box center [91, 185] width 153 height 22
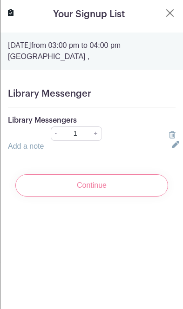
click at [141, 197] on input "Continue" at bounding box center [91, 185] width 153 height 22
click at [128, 197] on input "Continue" at bounding box center [91, 185] width 153 height 22
click at [135, 197] on input "Continue" at bounding box center [91, 185] width 153 height 22
click at [139, 197] on input "Continue" at bounding box center [91, 185] width 153 height 22
click at [142, 197] on input "Continue" at bounding box center [91, 185] width 153 height 22
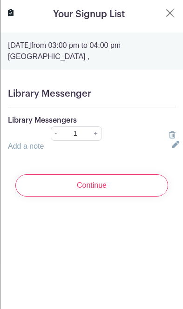
click at [139, 197] on input "Continue" at bounding box center [91, 185] width 153 height 22
click at [135, 197] on input "Continue" at bounding box center [91, 185] width 153 height 22
click at [137, 197] on input "Continue" at bounding box center [91, 185] width 153 height 22
click at [134, 197] on input "Continue" at bounding box center [91, 185] width 153 height 22
click at [139, 196] on input "Continue" at bounding box center [91, 185] width 153 height 22
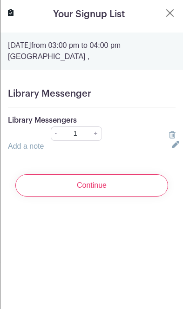
click at [143, 196] on input "Continue" at bounding box center [91, 185] width 153 height 22
click at [139, 195] on input "Continue" at bounding box center [91, 185] width 153 height 22
click at [138, 197] on input "Continue" at bounding box center [91, 185] width 153 height 22
click at [141, 197] on input "Continue" at bounding box center [91, 185] width 153 height 22
click at [138, 197] on input "Continue" at bounding box center [91, 185] width 153 height 22
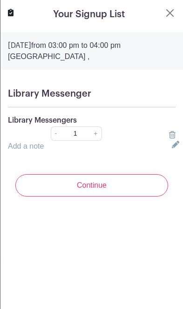
click at [141, 197] on input "Continue" at bounding box center [91, 185] width 153 height 22
click at [140, 197] on input "Continue" at bounding box center [91, 185] width 153 height 22
click at [136, 197] on input "Continue" at bounding box center [91, 185] width 153 height 22
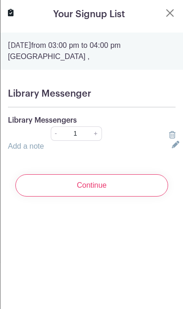
click at [134, 197] on input "Continue" at bounding box center [91, 185] width 153 height 22
click at [135, 197] on input "Continue" at bounding box center [91, 185] width 153 height 22
click at [136, 197] on input "Continue" at bounding box center [91, 185] width 153 height 22
click at [138, 197] on input "Continue" at bounding box center [91, 185] width 153 height 22
click at [134, 197] on input "Continue" at bounding box center [91, 185] width 153 height 22
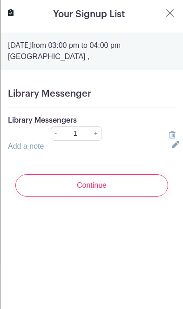
click at [130, 197] on input "Continue" at bounding box center [91, 185] width 153 height 22
click at [142, 192] on input "Continue" at bounding box center [91, 185] width 153 height 22
click at [146, 190] on input "Continue" at bounding box center [91, 185] width 153 height 22
click at [142, 194] on input "Continue" at bounding box center [91, 185] width 153 height 22
